Goal: Information Seeking & Learning: Learn about a topic

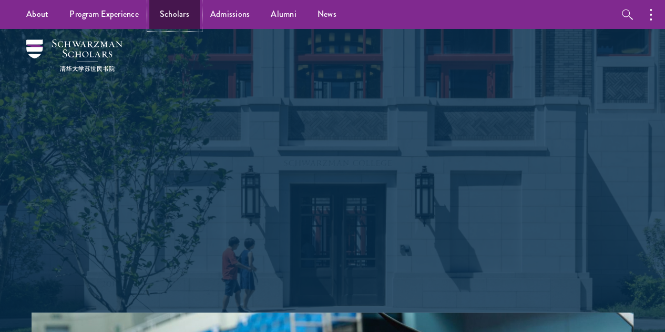
click at [182, 22] on link "Scholars" at bounding box center [174, 14] width 50 height 29
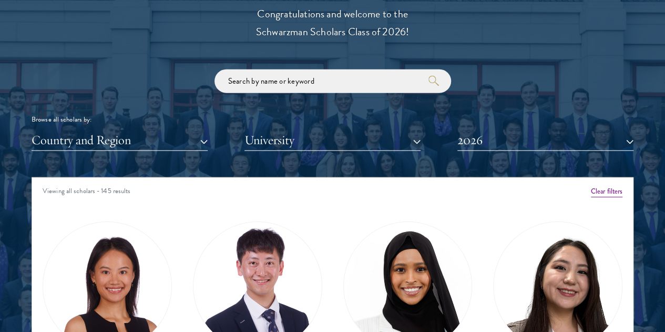
scroll to position [1209, 0]
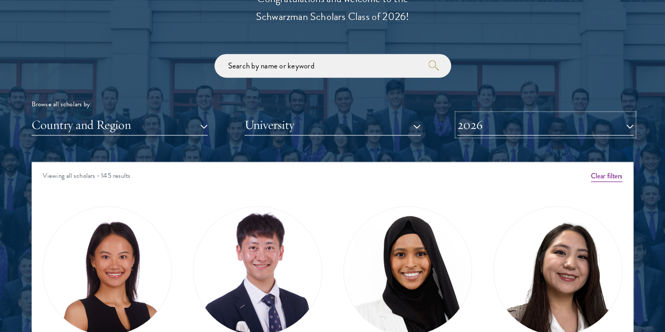
click at [480, 114] on button "2026" at bounding box center [545, 125] width 176 height 22
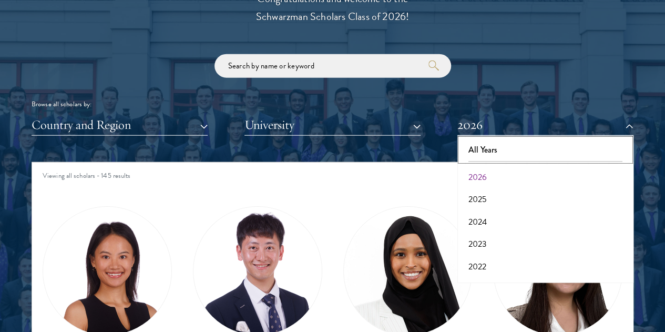
click at [464, 139] on button "All Years" at bounding box center [545, 150] width 170 height 22
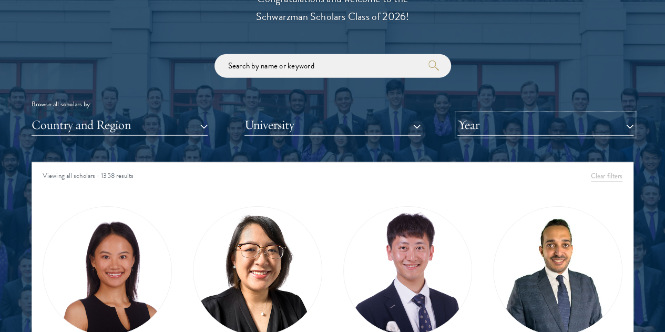
drag, startPoint x: 472, startPoint y: 106, endPoint x: 479, endPoint y: 129, distance: 24.0
click at [472, 114] on button "Year" at bounding box center [545, 125] width 176 height 22
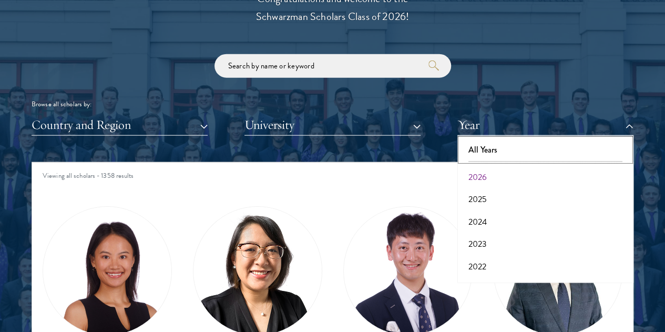
drag, startPoint x: 479, startPoint y: 137, endPoint x: 472, endPoint y: 167, distance: 30.6
click at [473, 169] on div "All Years 2026 2025 2024 2023 2022 2021 2020 2019 2018 2017" at bounding box center [545, 209] width 176 height 147
drag, startPoint x: 472, startPoint y: 160, endPoint x: 348, endPoint y: 118, distance: 131.5
click at [472, 166] on button "2026" at bounding box center [545, 177] width 170 height 22
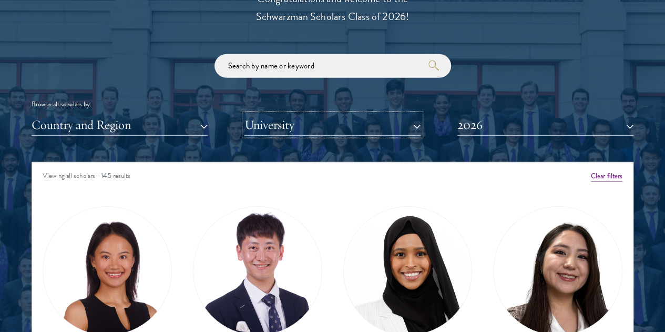
click at [325, 114] on button "University" at bounding box center [332, 125] width 176 height 22
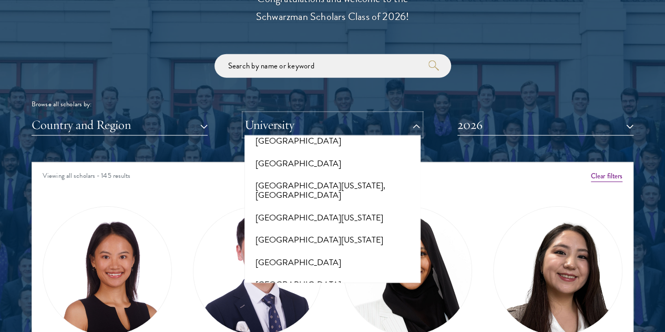
scroll to position [8048, 0]
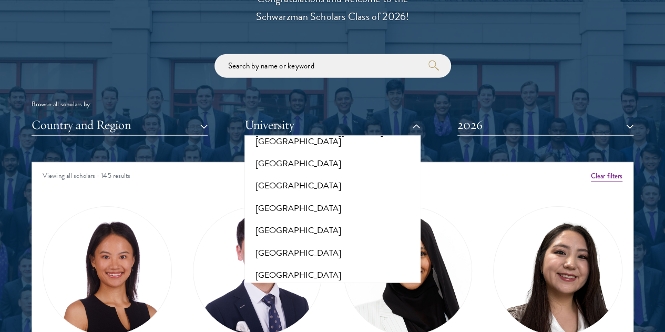
click at [369, 286] on button "[GEOGRAPHIC_DATA]" at bounding box center [333, 297] width 170 height 22
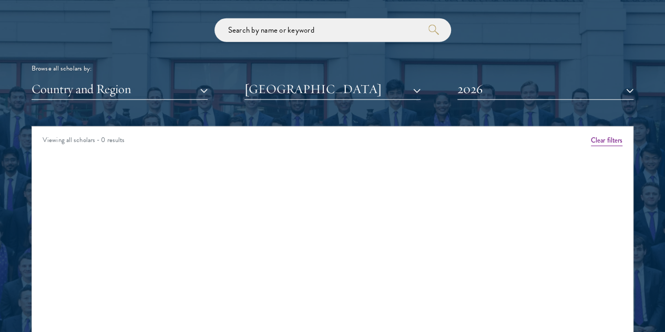
scroll to position [1261, 0]
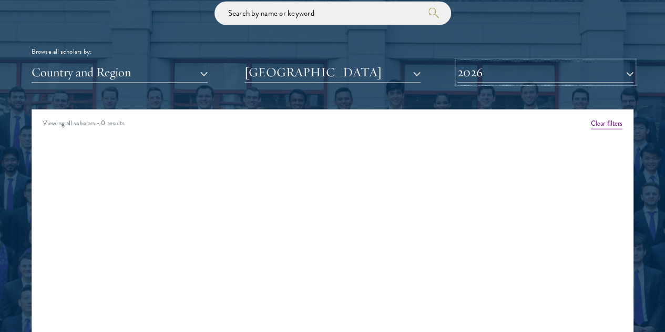
click at [492, 61] on button "2026" at bounding box center [545, 72] width 176 height 22
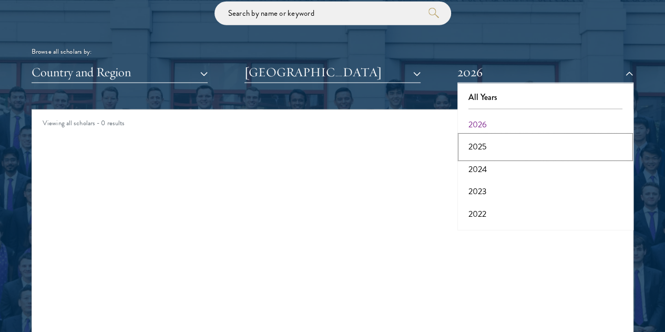
drag, startPoint x: 472, startPoint y: 129, endPoint x: 466, endPoint y: 120, distance: 10.5
click at [471, 136] on button "2025" at bounding box center [545, 147] width 170 height 22
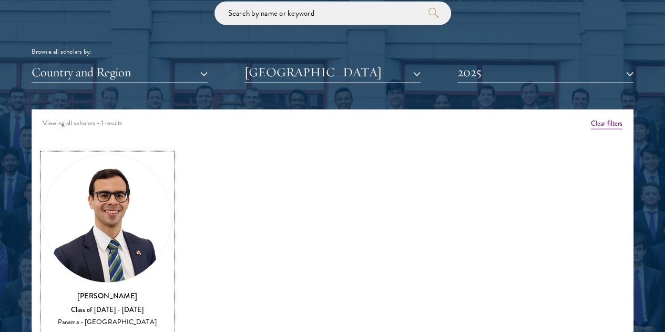
click at [120, 331] on div "View Bio" at bounding box center [107, 336] width 25 height 8
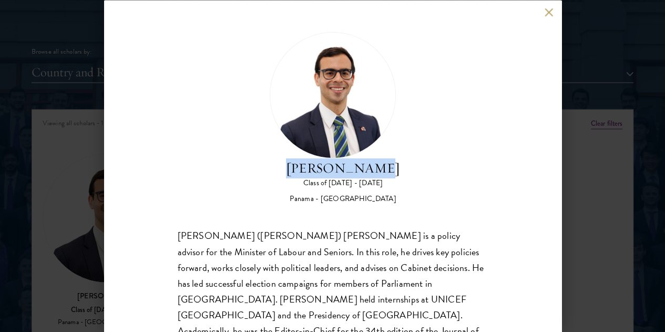
drag, startPoint x: 406, startPoint y: 84, endPoint x: 328, endPoint y: 83, distance: 77.8
click at [328, 158] on h2 "[PERSON_NAME]" at bounding box center [343, 168] width 114 height 20
copy h2 "[PERSON_NAME]"
